Goal: Find specific page/section: Find specific page/section

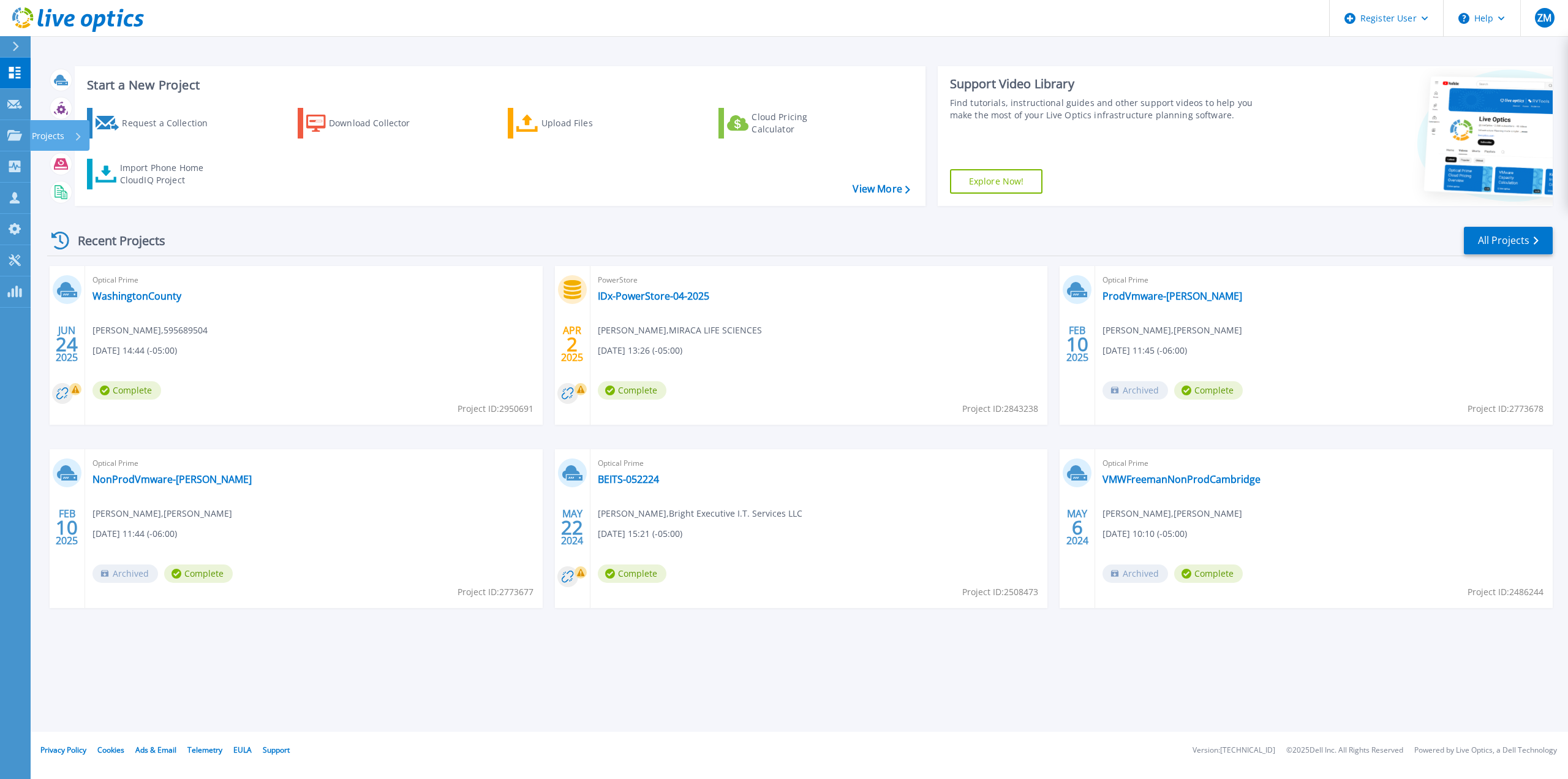
click at [11, 130] on icon at bounding box center [14, 135] width 15 height 11
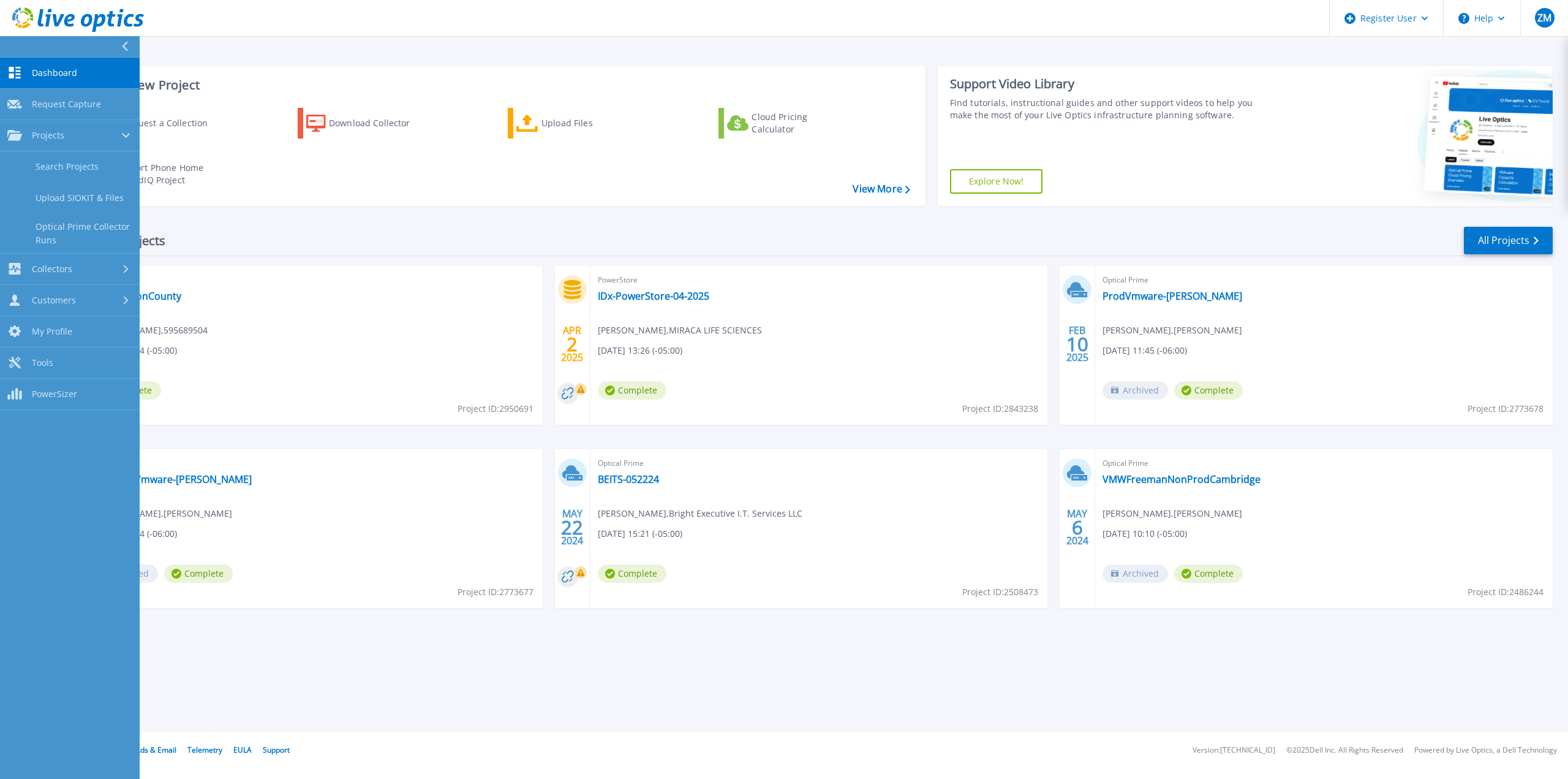
click at [70, 157] on link "Search Projects" at bounding box center [69, 167] width 139 height 31
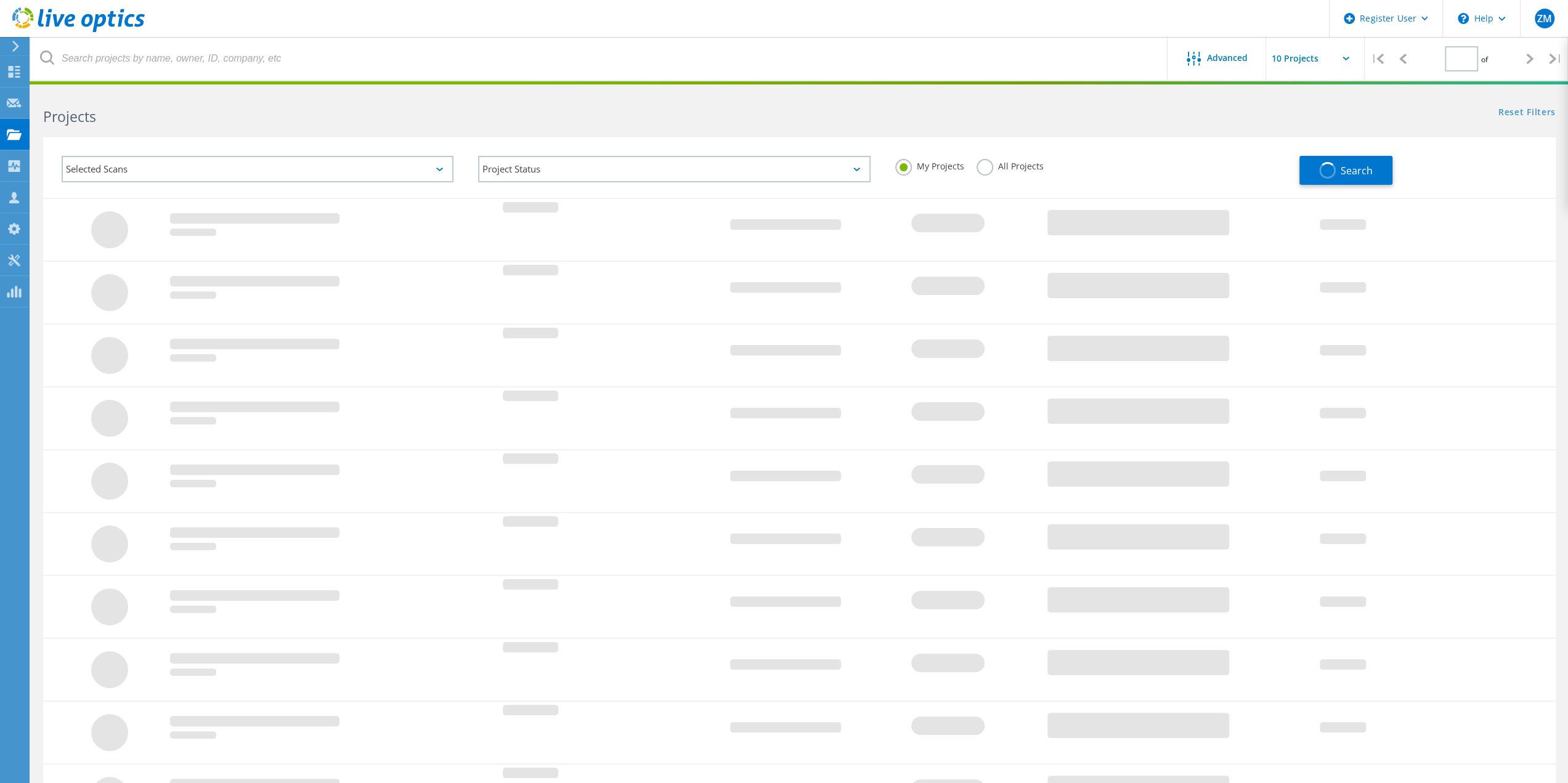
type input "1"
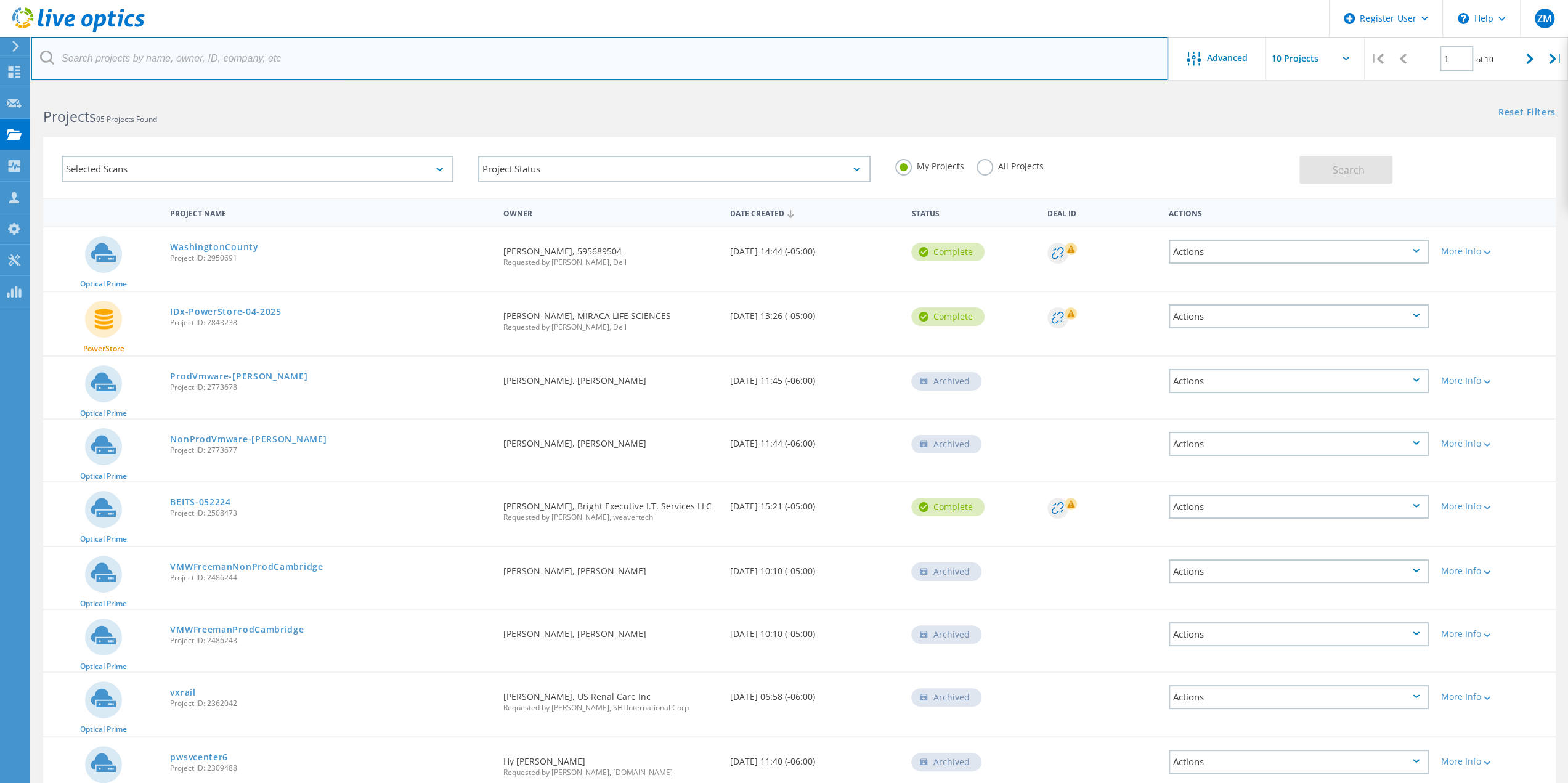
click at [160, 58] on input "text" at bounding box center [599, 58] width 1138 height 43
paste input "aaron.grogan@duncanvilletx.gov"
drag, startPoint x: 123, startPoint y: 60, endPoint x: 5, endPoint y: 67, distance: 118.2
click at [5, 89] on div "Register User \n Help Explore Helpful Articles Contact Support ZM Dell User Zac…" at bounding box center [784, 501] width 1568 height 825
click at [581, 55] on input "@duncanvilletx.gov" at bounding box center [599, 58] width 1138 height 43
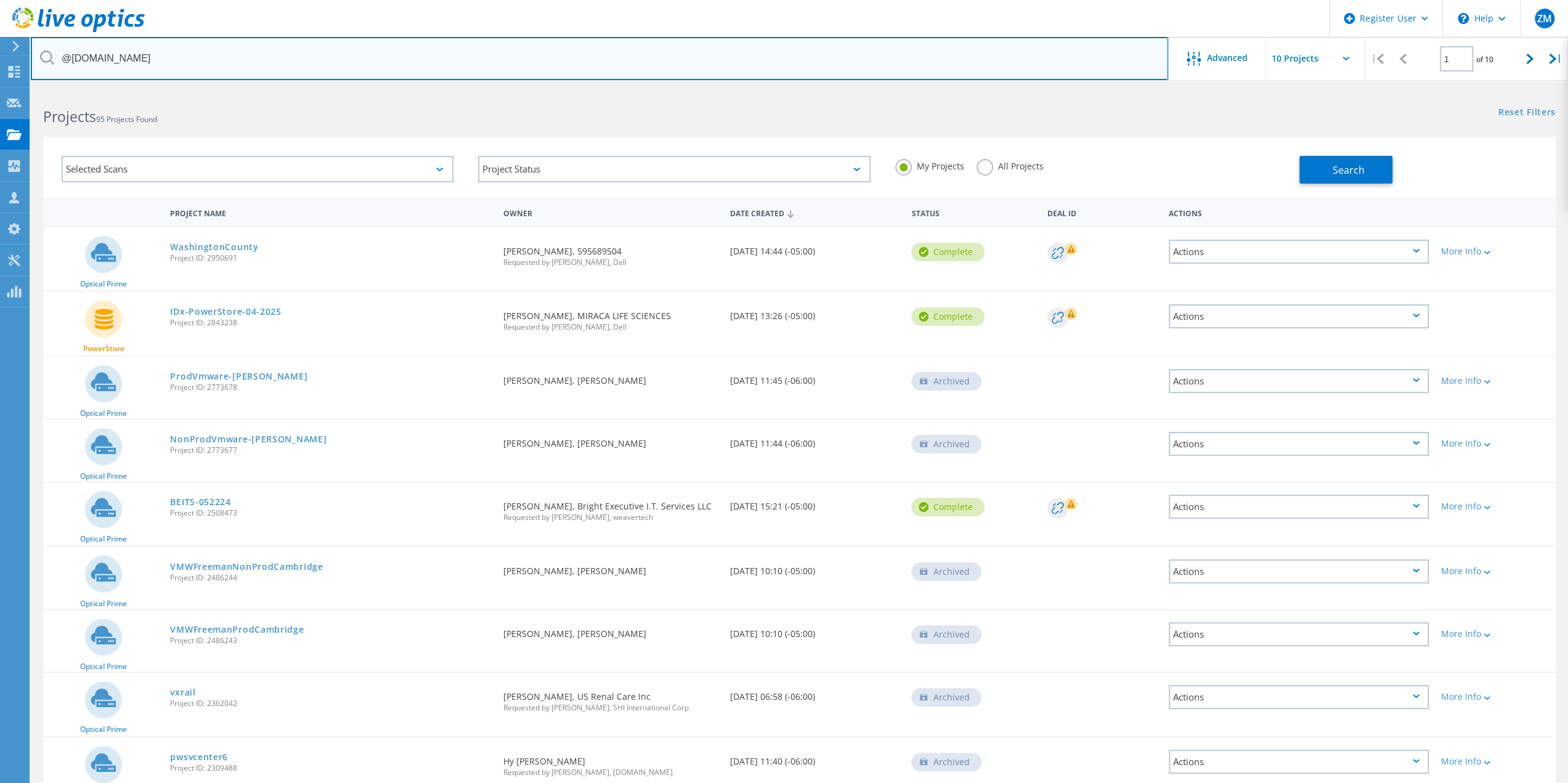
type input "@duncanvilletx.gov"
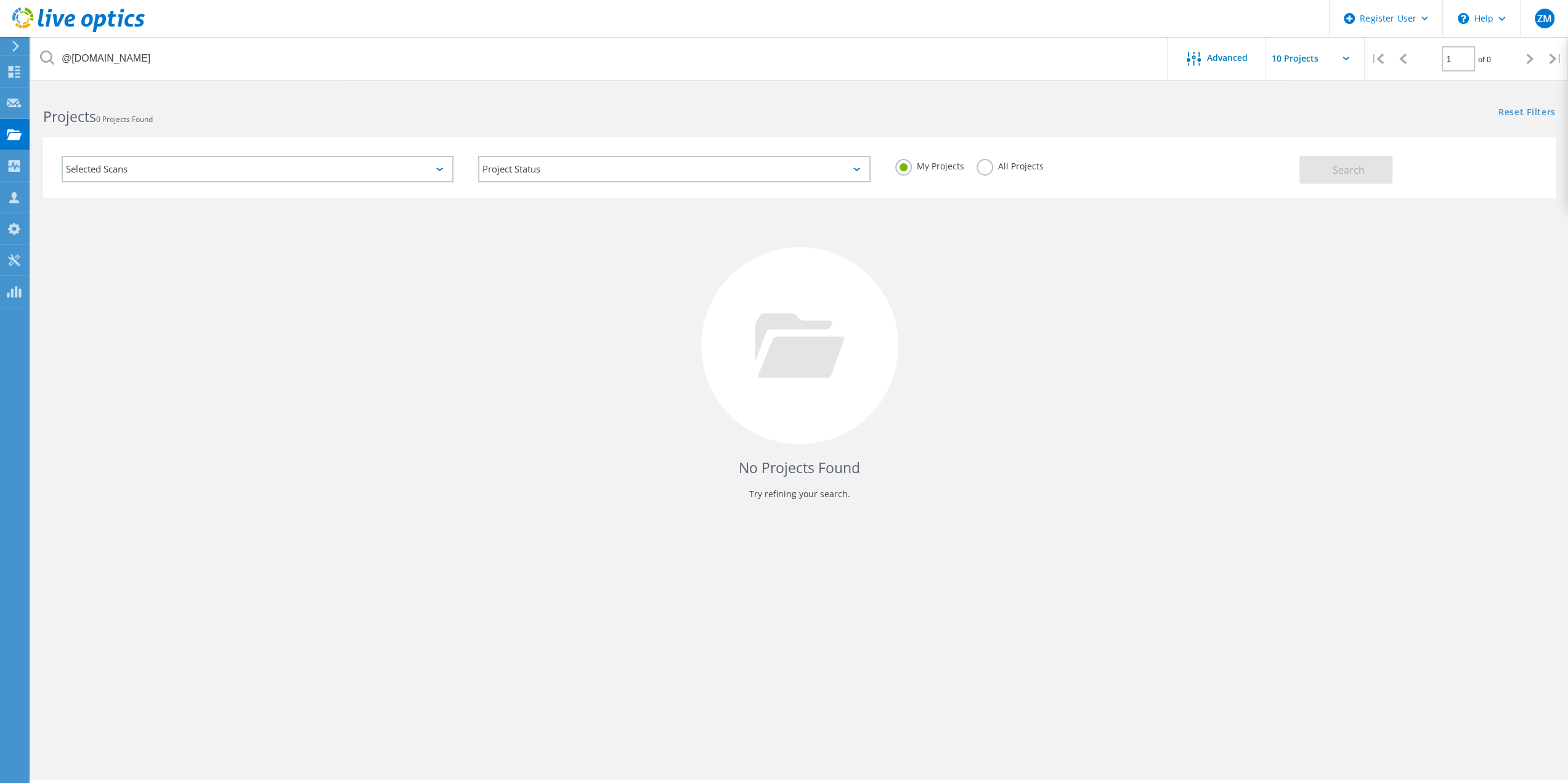
click at [995, 165] on label "All Projects" at bounding box center [1010, 165] width 67 height 11
click at [0, 0] on input "All Projects" at bounding box center [0, 0] width 0 height 0
click at [1392, 190] on div "Selected Scans Project Status In Progress Complete Published Anonymous Archived…" at bounding box center [799, 167] width 1513 height 60
click at [1366, 175] on button "Search" at bounding box center [1345, 170] width 93 height 28
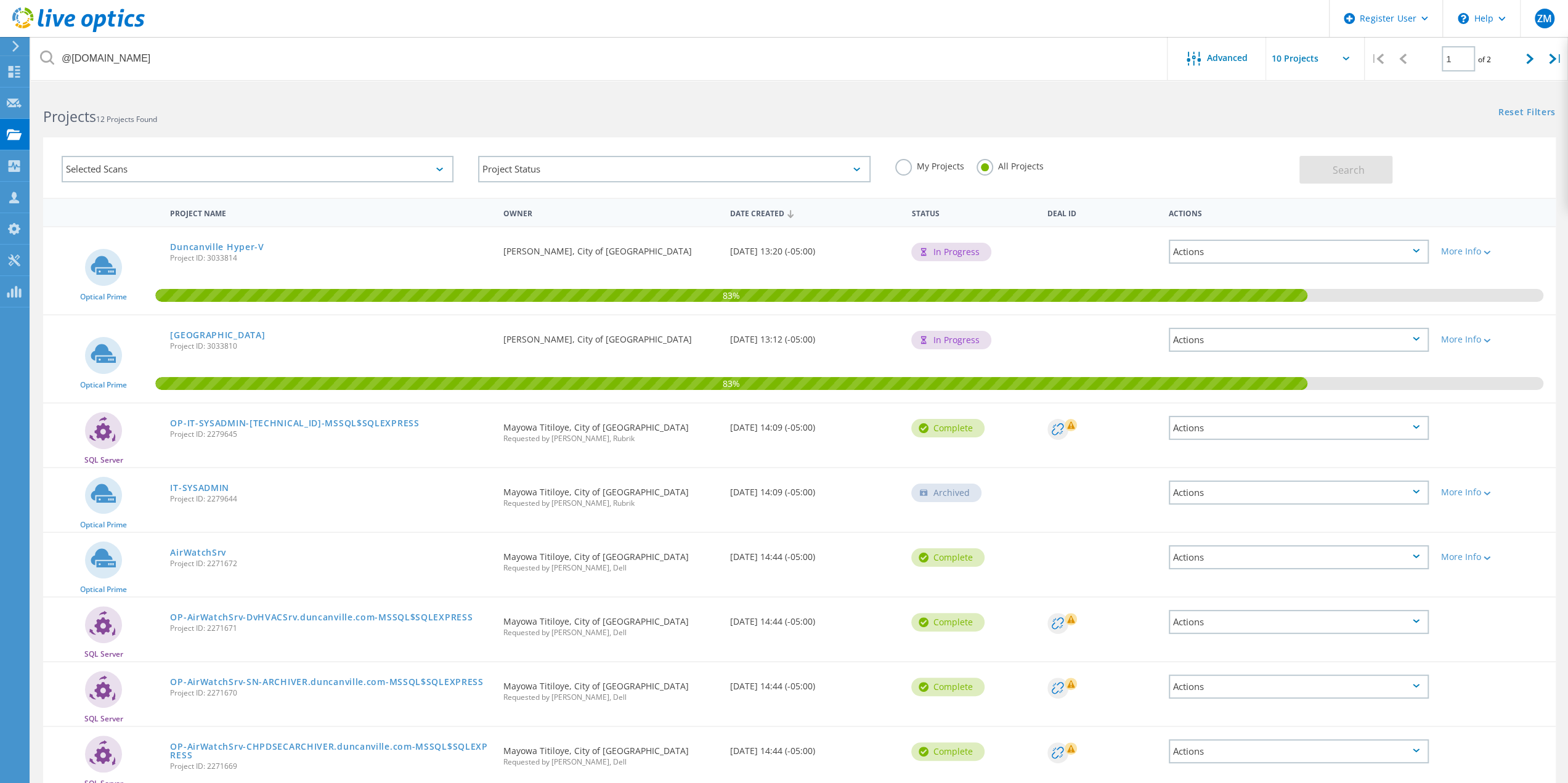
click at [222, 246] on link "Duncanville Hyper-V" at bounding box center [217, 247] width 93 height 9
click at [210, 336] on link "Duncanville" at bounding box center [218, 335] width 95 height 9
